Goal: Task Accomplishment & Management: Manage account settings

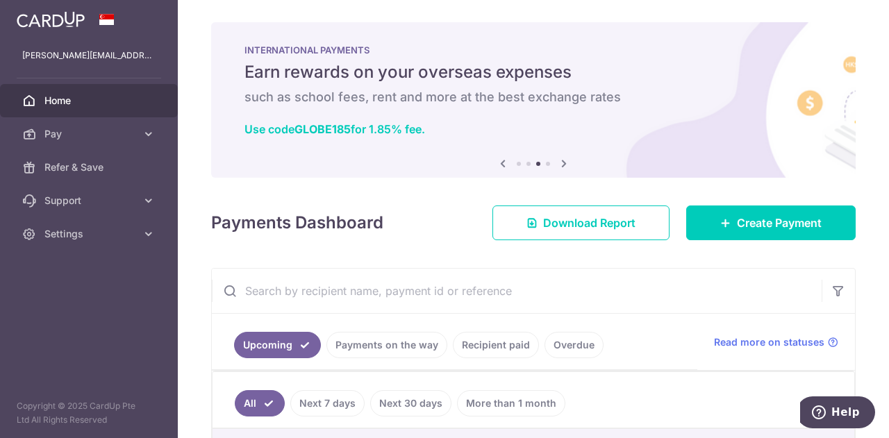
scroll to position [278, 0]
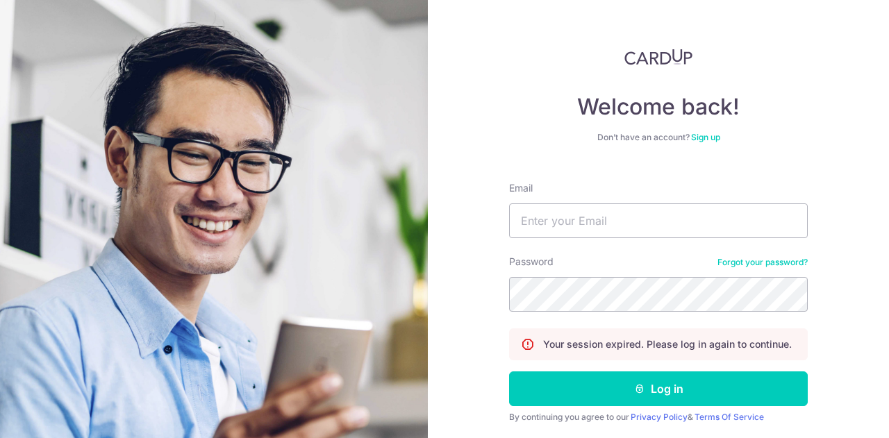
click at [551, 224] on input "Email" at bounding box center [658, 221] width 299 height 35
type input "[PERSON_NAME][EMAIL_ADDRESS][DOMAIN_NAME]"
click at [509, 372] on button "Log in" at bounding box center [658, 389] width 299 height 35
